Goal: Navigation & Orientation: Understand site structure

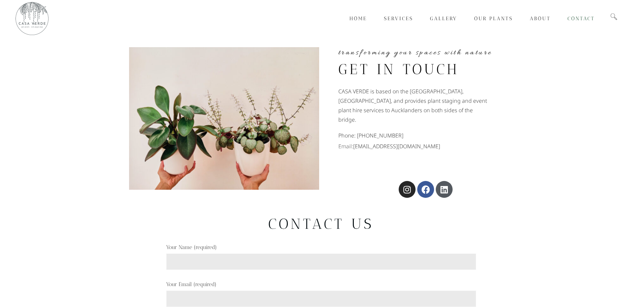
click at [400, 136] on div "Phone: [PHONE_NUMBER] Email: [EMAIL_ADDRESS][DOMAIN_NAME]" at bounding box center [426, 143] width 175 height 15
click at [490, 15] on link "Our Plants" at bounding box center [494, 18] width 56 height 37
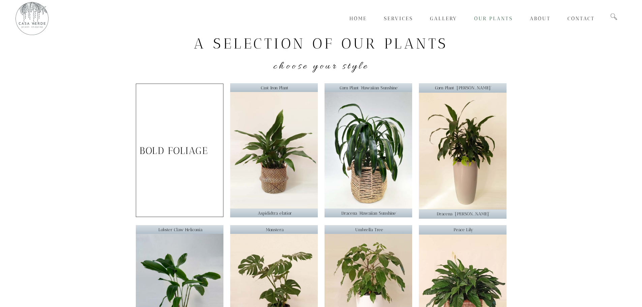
click at [398, 19] on span "Services" at bounding box center [398, 19] width 29 height 6
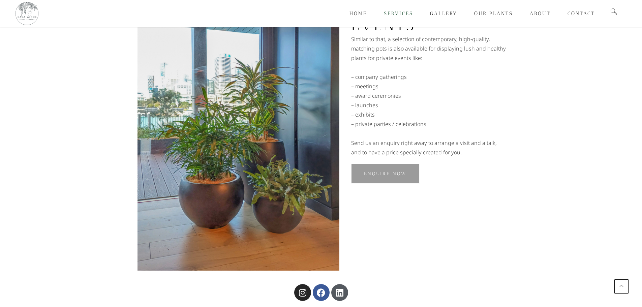
scroll to position [632, 0]
